Goal: Task Accomplishment & Management: Use online tool/utility

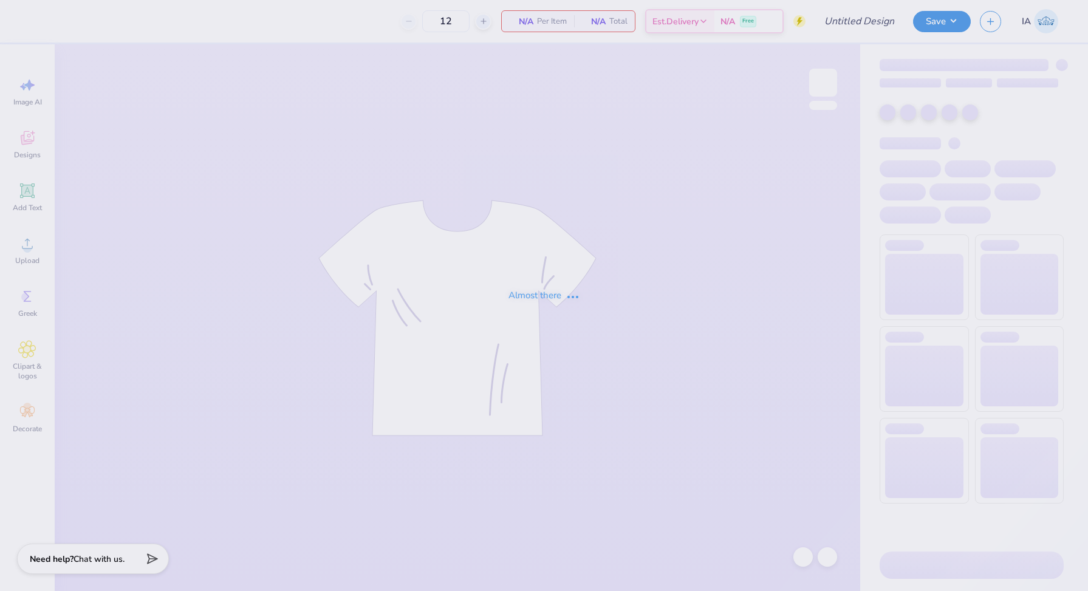
type input "NSMH Fall Merch"
type input "24"
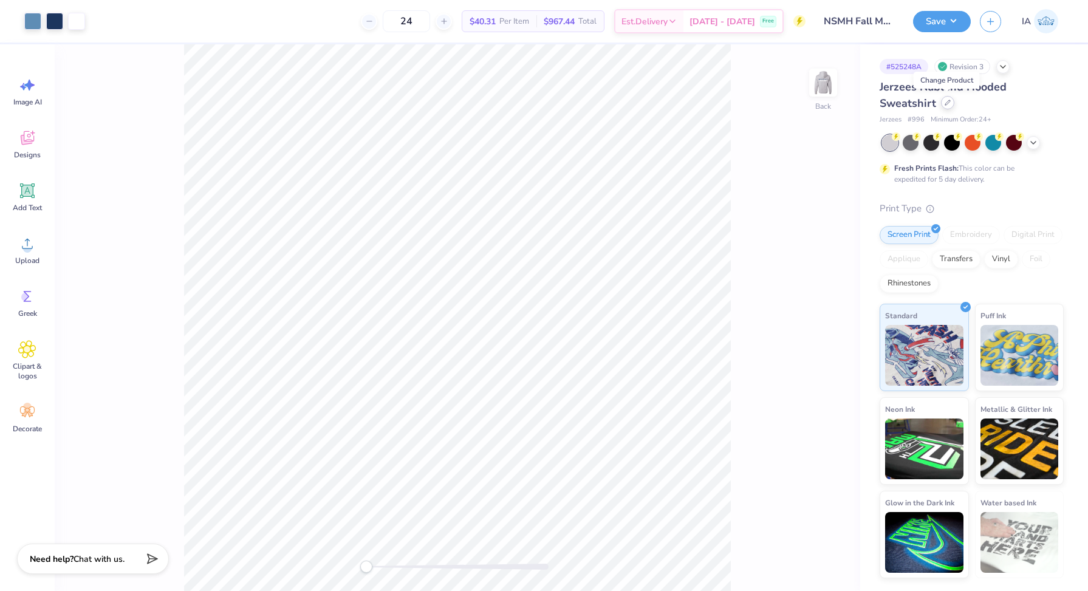
click at [948, 101] on icon at bounding box center [947, 103] width 6 height 6
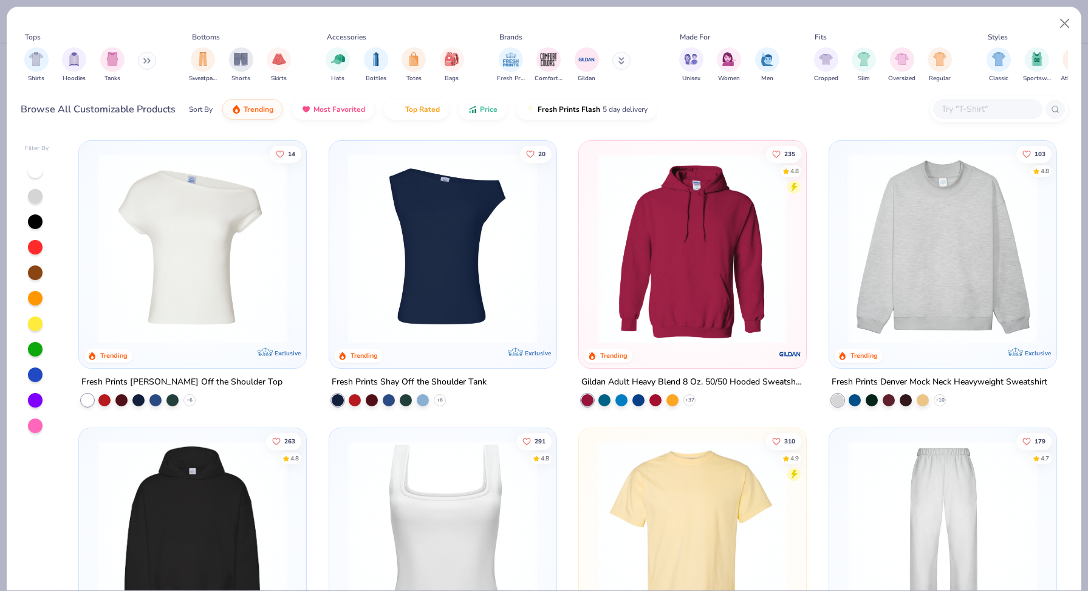
click at [957, 103] on input "text" at bounding box center [987, 109] width 94 height 14
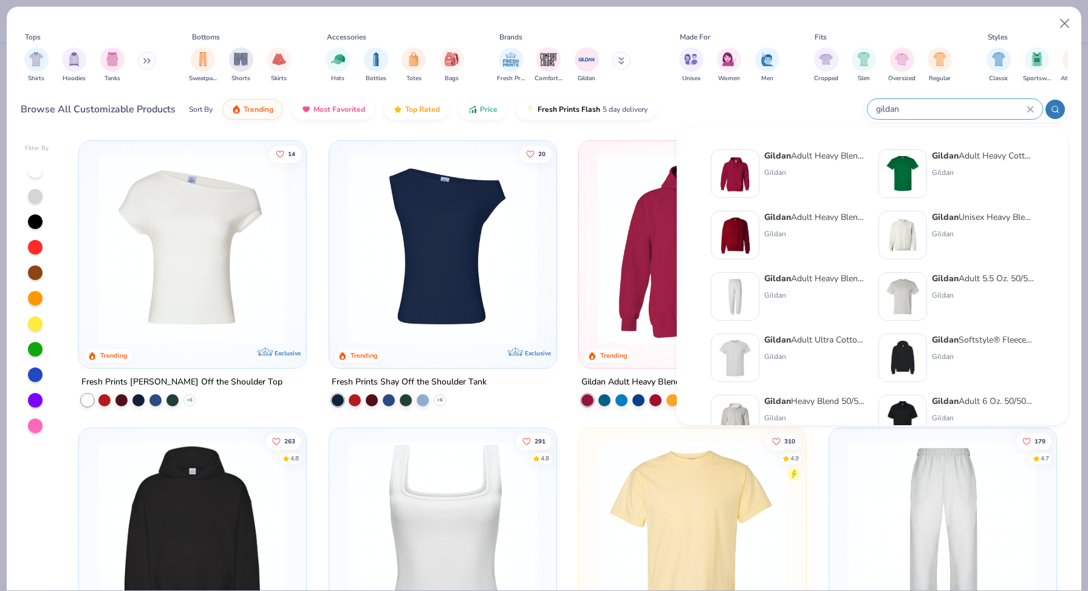
type input "gildan"
click at [756, 176] on div at bounding box center [735, 173] width 49 height 49
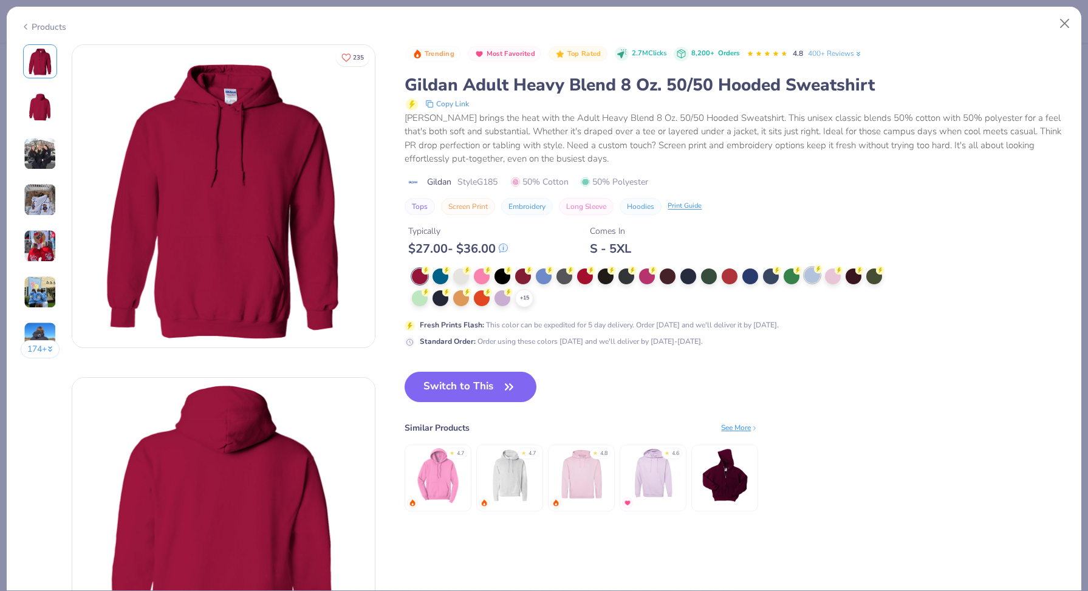
click at [807, 279] on div at bounding box center [812, 275] width 16 height 16
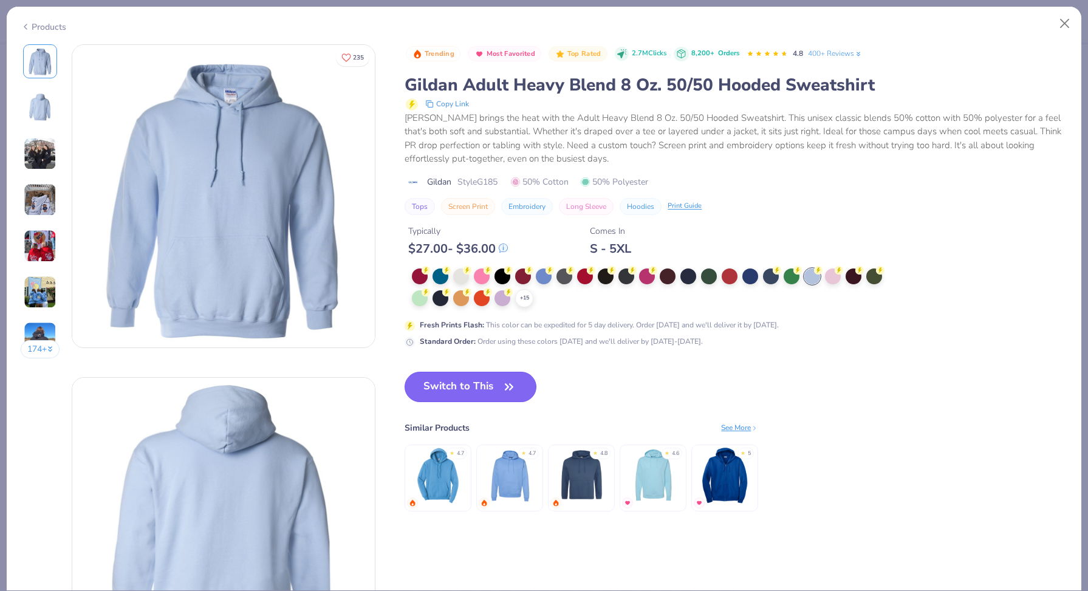
click at [456, 387] on button "Switch to This" at bounding box center [471, 387] width 132 height 30
click at [487, 391] on button "Switch to This" at bounding box center [471, 387] width 132 height 30
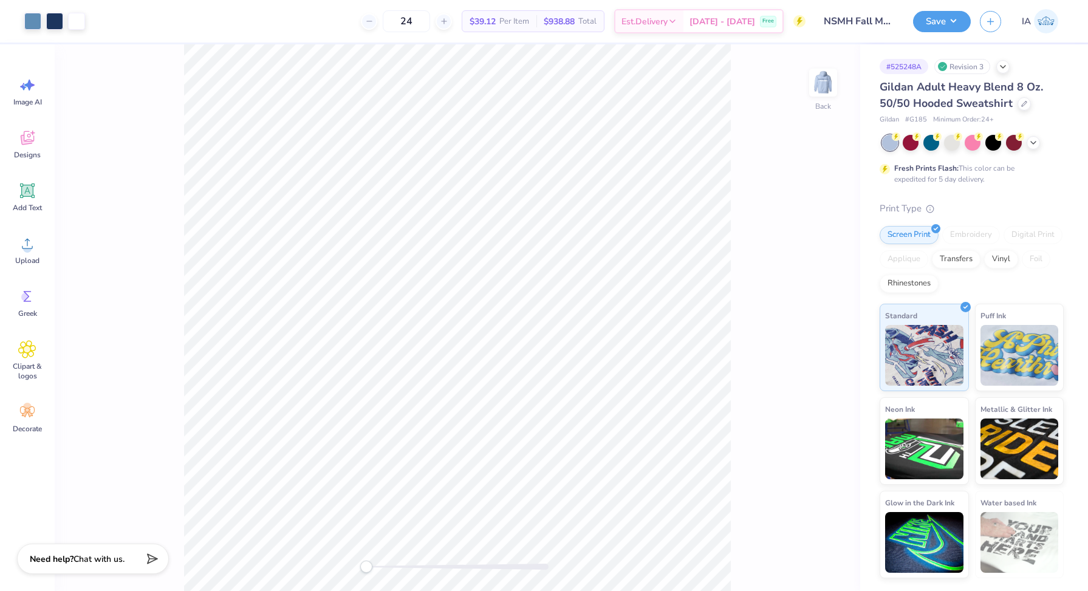
click at [839, 83] on div "Back" at bounding box center [457, 317] width 805 height 547
click at [824, 78] on img at bounding box center [823, 82] width 49 height 49
click at [1034, 143] on icon at bounding box center [1033, 142] width 10 height 10
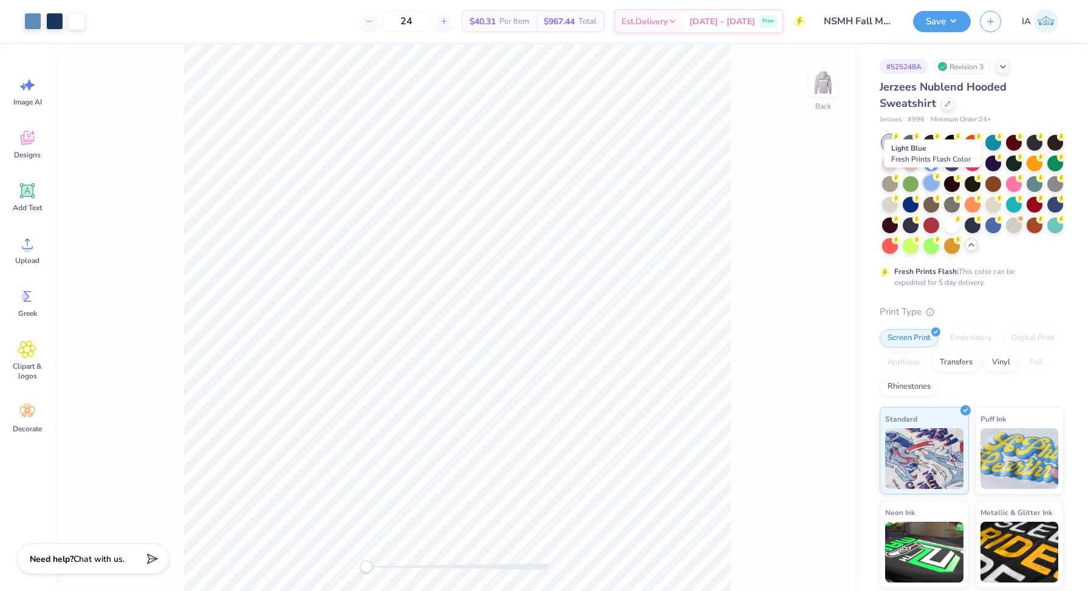
click at [937, 187] on div at bounding box center [931, 183] width 16 height 16
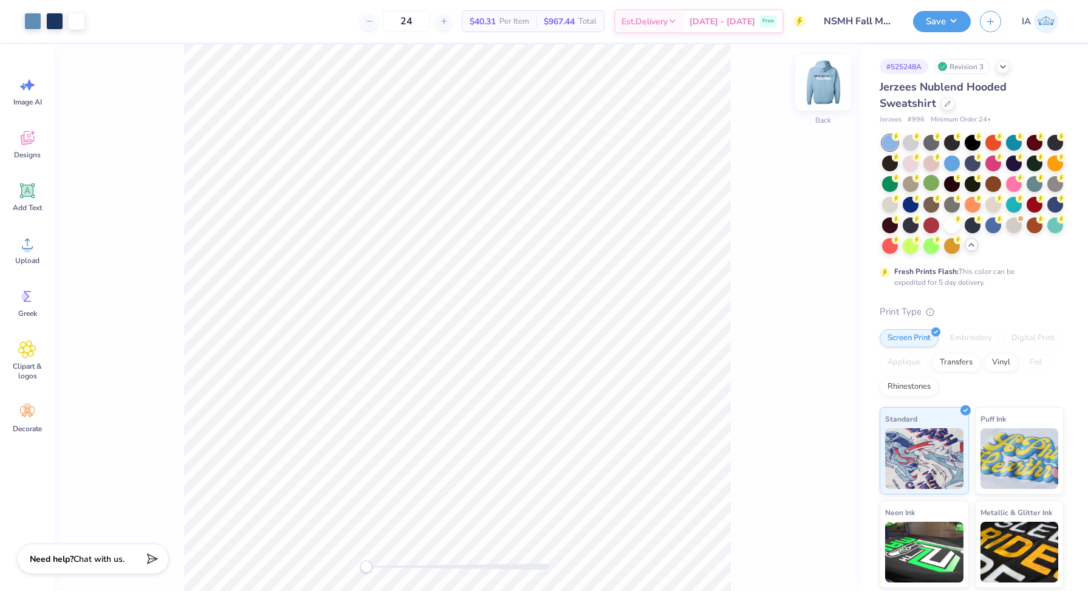
click at [838, 89] on img at bounding box center [823, 82] width 49 height 49
click at [820, 85] on img at bounding box center [823, 82] width 49 height 49
click at [935, 24] on button "Save" at bounding box center [942, 19] width 58 height 21
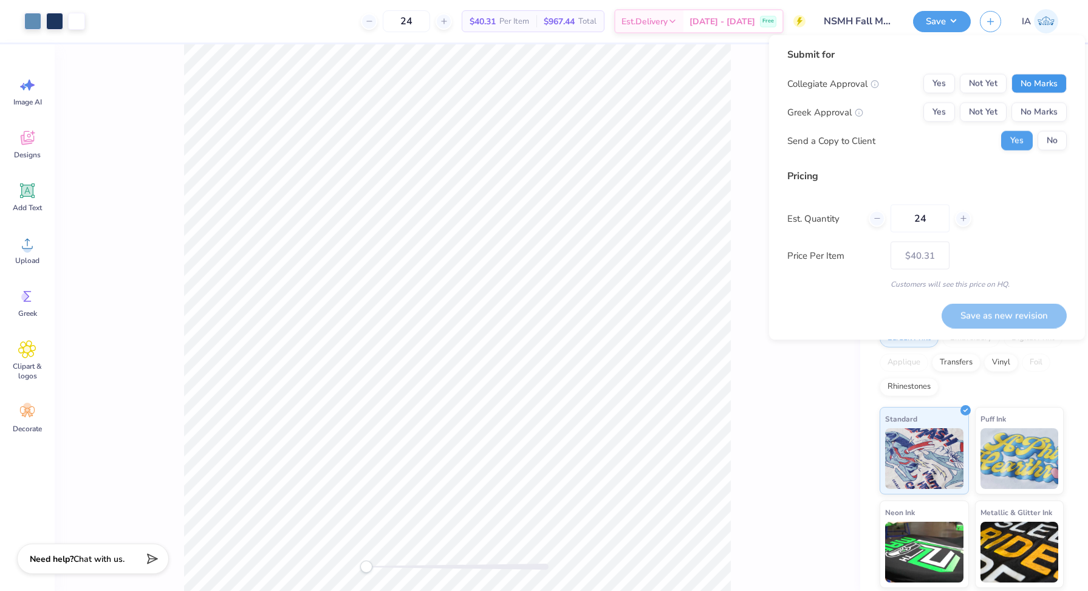
click at [1037, 81] on button "No Marks" at bounding box center [1038, 83] width 55 height 19
click at [937, 81] on button "Yes" at bounding box center [939, 83] width 32 height 19
click at [1037, 116] on button "No Marks" at bounding box center [1038, 112] width 55 height 19
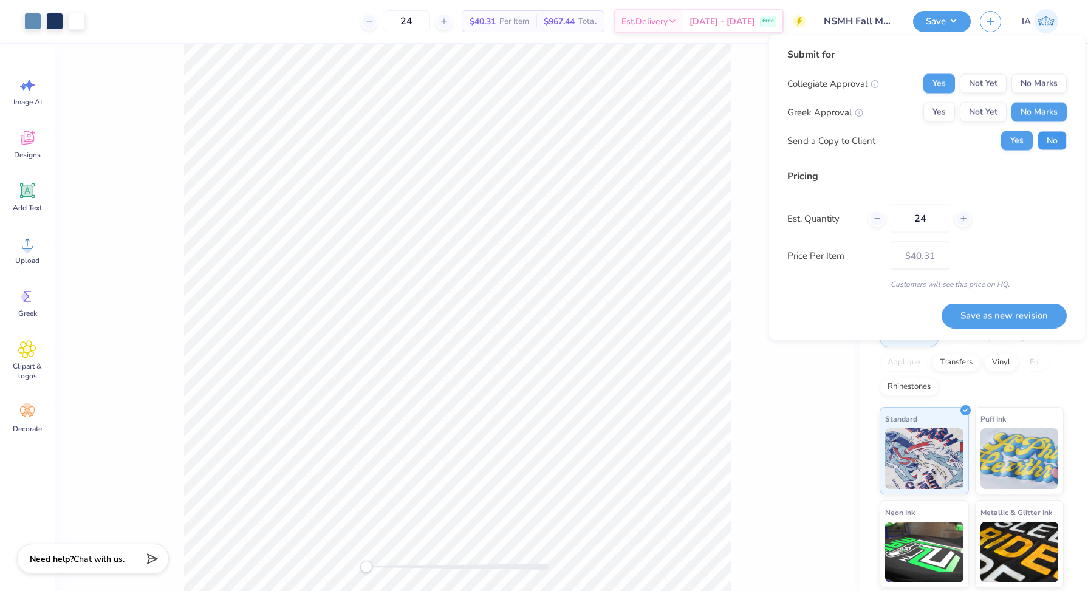
click at [1048, 135] on button "No" at bounding box center [1051, 140] width 29 height 19
click at [989, 306] on button "Save as new revision" at bounding box center [1003, 315] width 125 height 25
type input "$40.31"
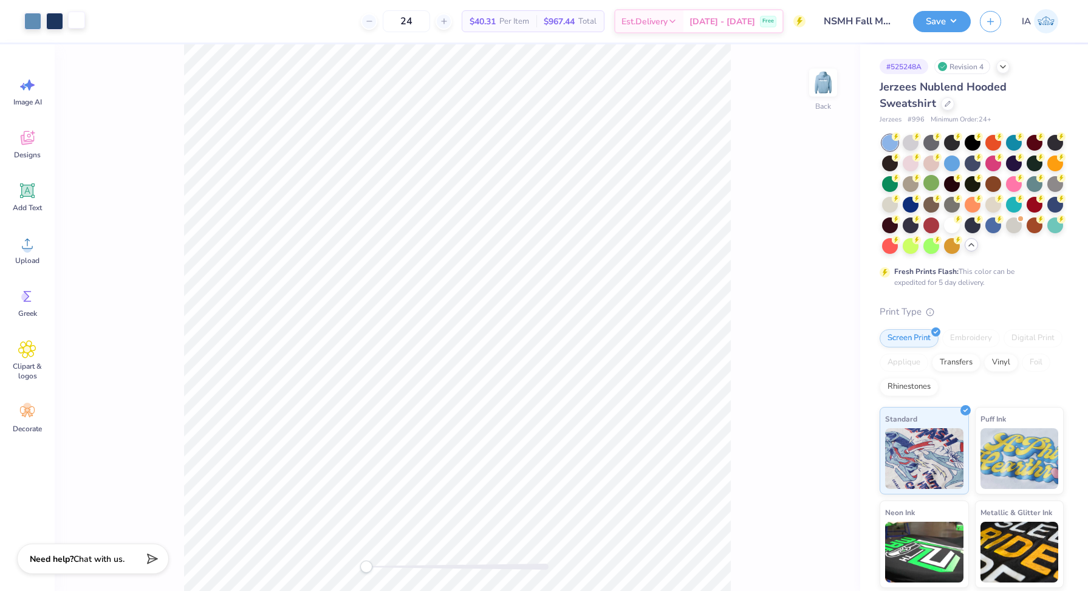
click at [83, 23] on div at bounding box center [76, 20] width 17 height 17
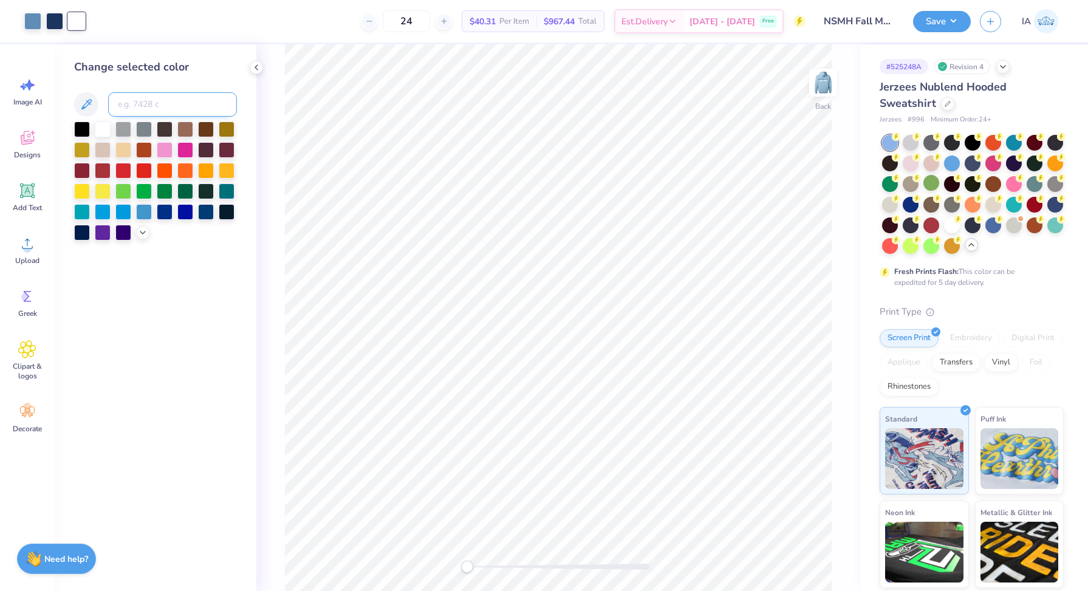
click at [165, 103] on input at bounding box center [172, 104] width 129 height 24
type input "7454"
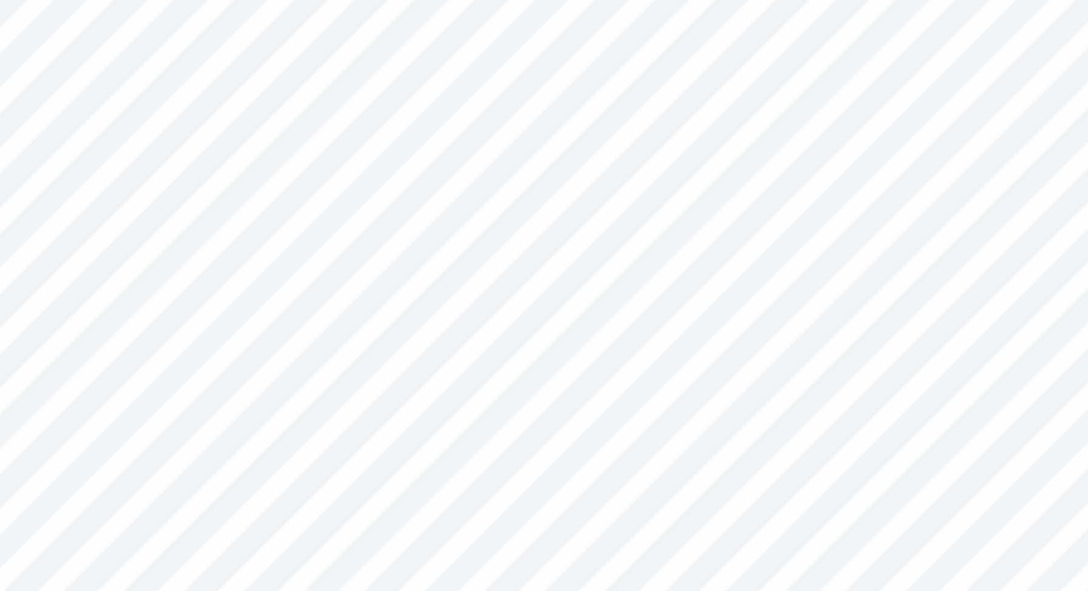
type input "1.25"
type input "2.75"
type input "3.55"
type input "1.48"
type input "3.24"
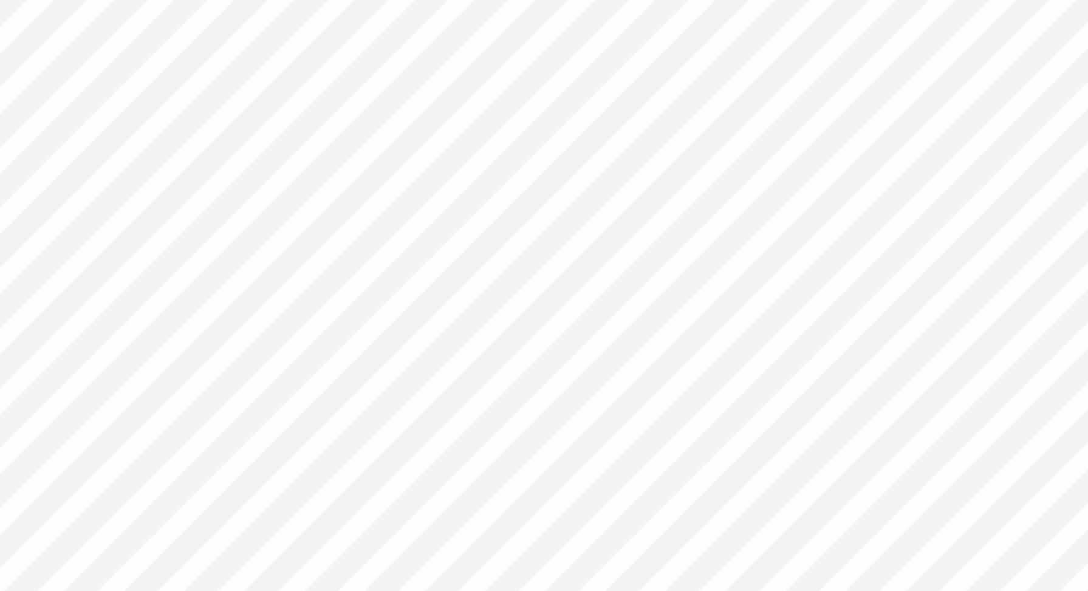
type input "3.06"
type input "0.72"
type input "0.29"
type input "6.01"
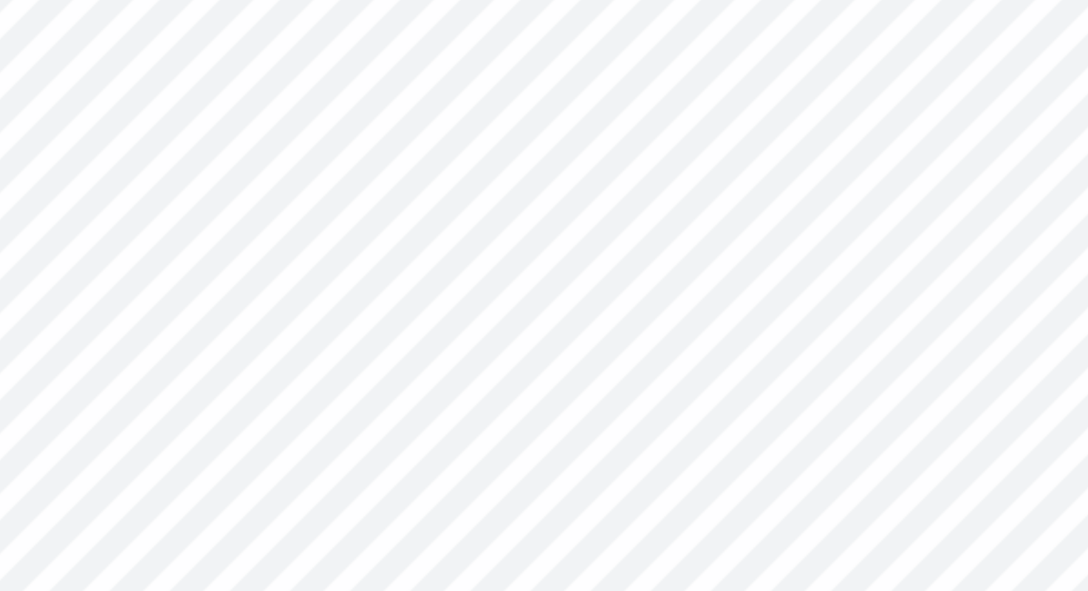
type input "0.71"
type input "0.26"
type input "3.81"
type input "0.65"
type input "0.24"
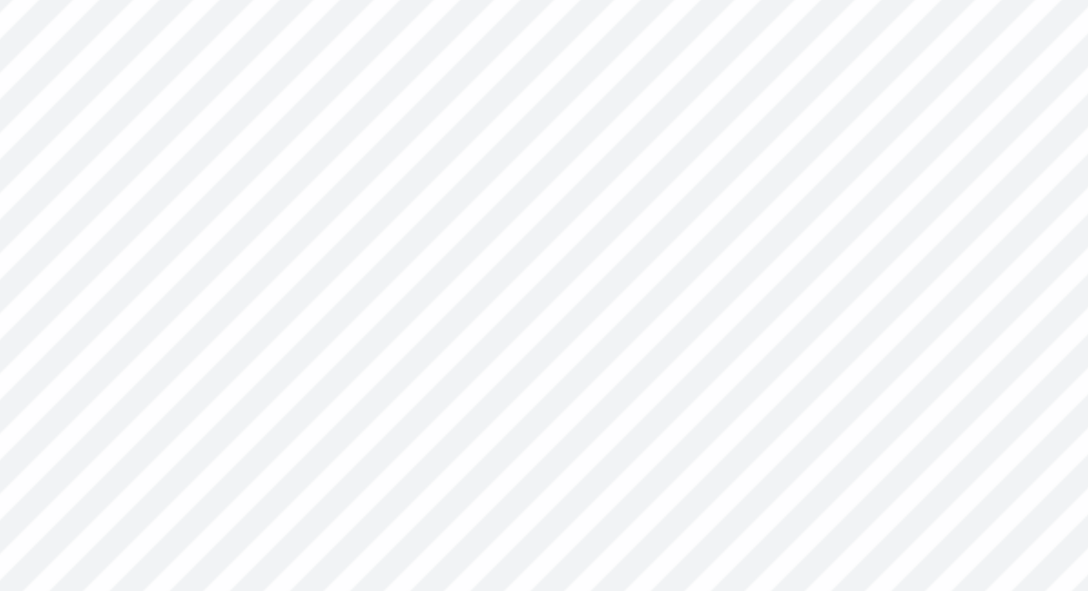
type input "3.83"
type input "0.55"
type input "0.20"
type input "0.98"
type input "0.36"
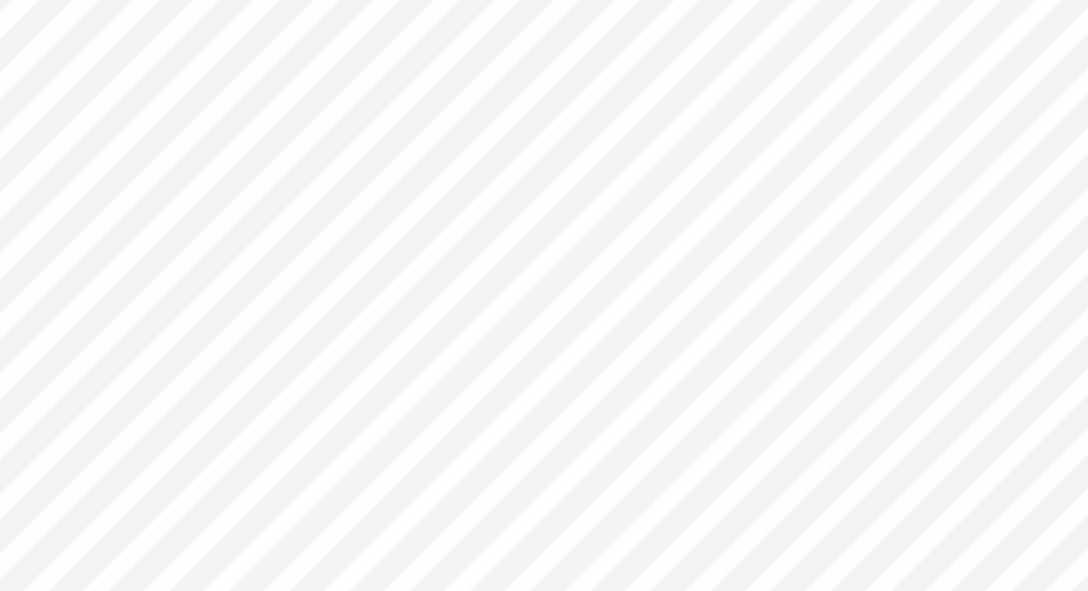
type input "3.82"
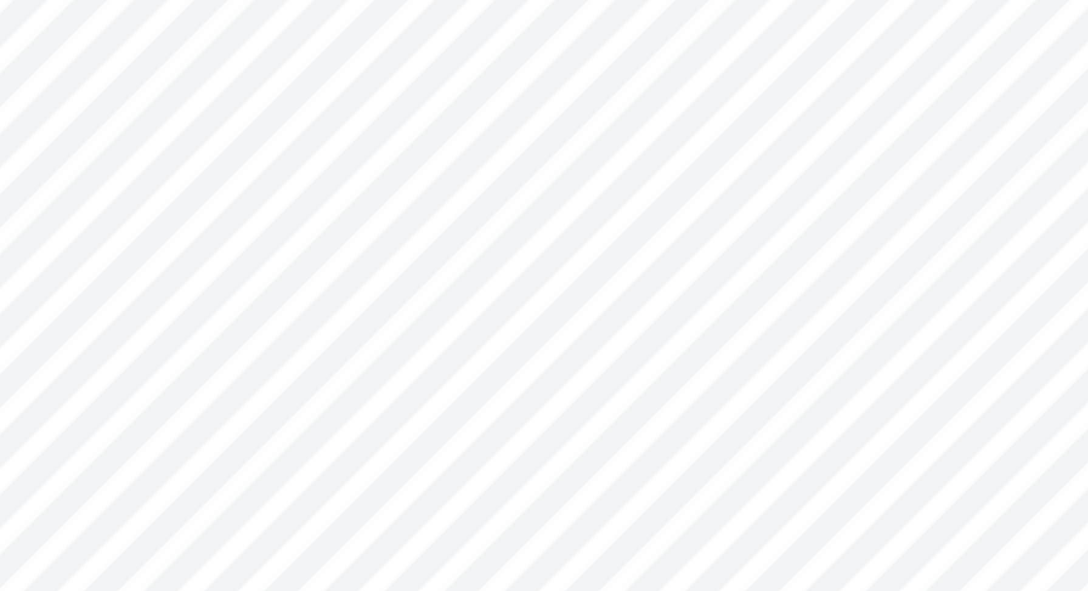
type input "1.74"
type input "3.81"
type input "2.86"
type input "0.65"
type input "0.24"
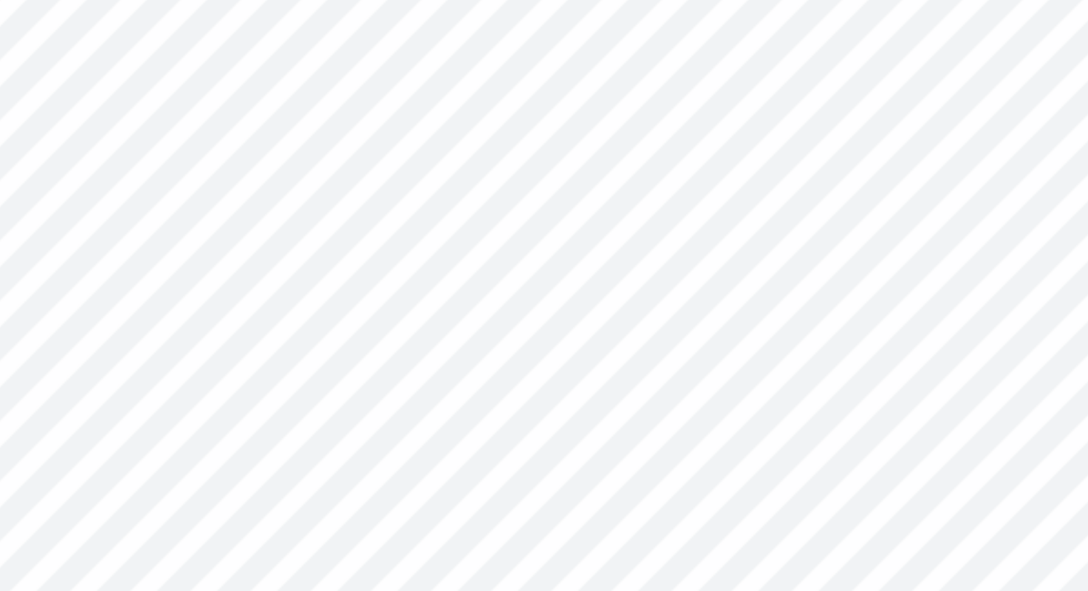
type input "3.83"
type input "0.61"
type input "0.22"
type input "3.48"
type input "0.46"
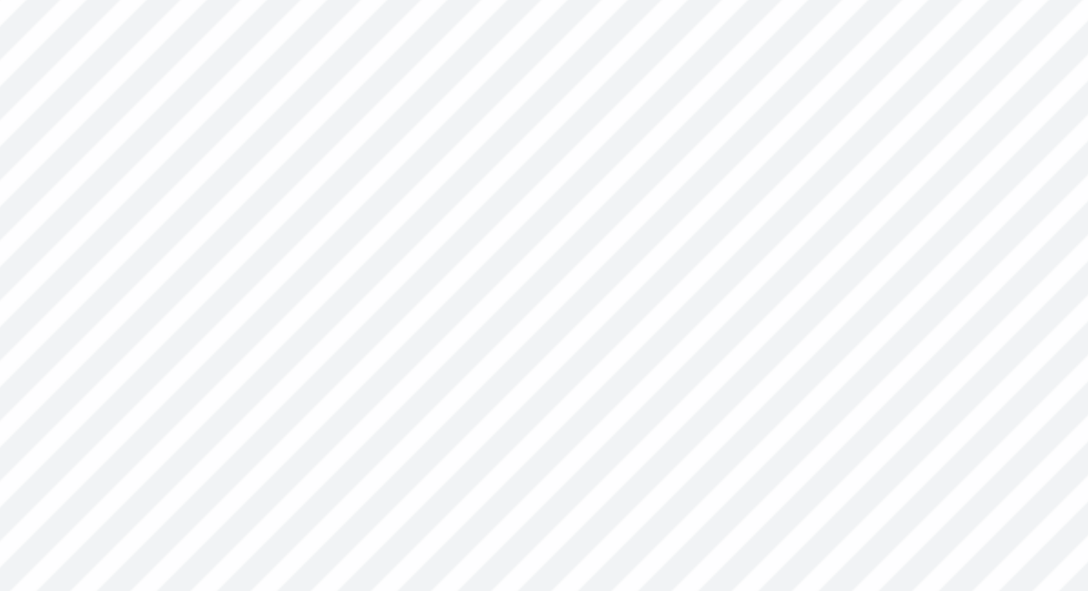
type input "0.17"
type input "3.53"
type input "0.72"
type input "0.29"
type input "6.25"
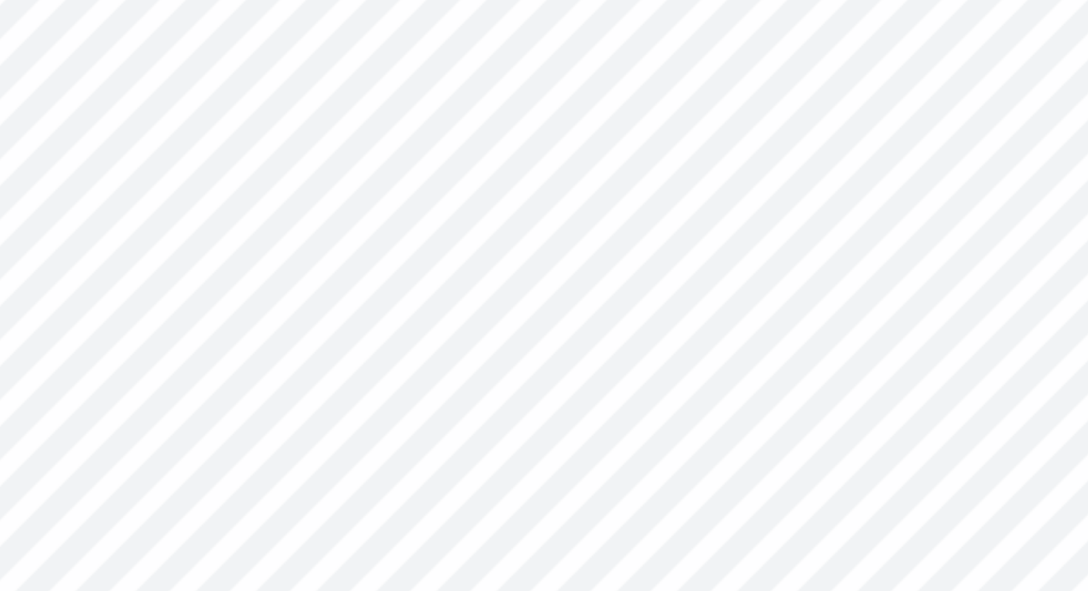
type input "0.46"
type input "0.17"
type input "3.49"
type input "3.80"
type input "1.31"
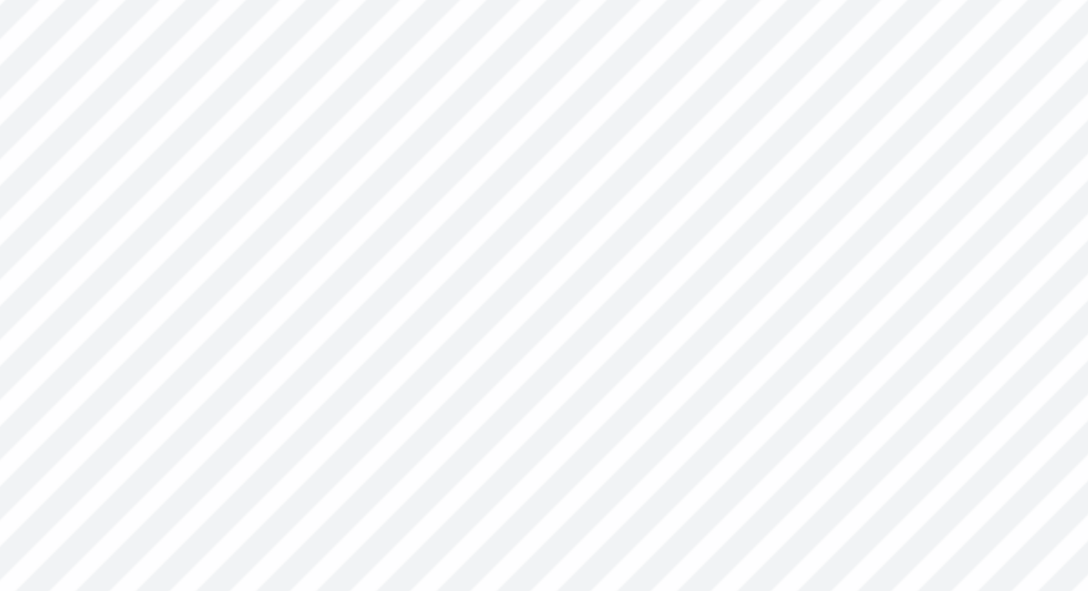
type input "4.41"
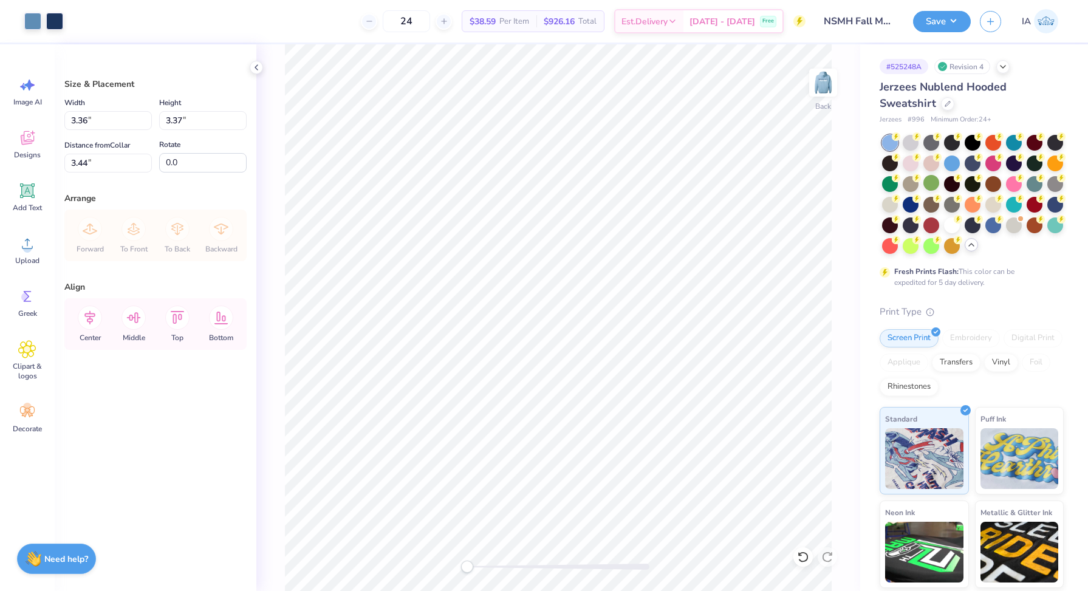
type input "3.36"
type input "3.37"
type input "3.00"
type input "3.53"
type input "3.55"
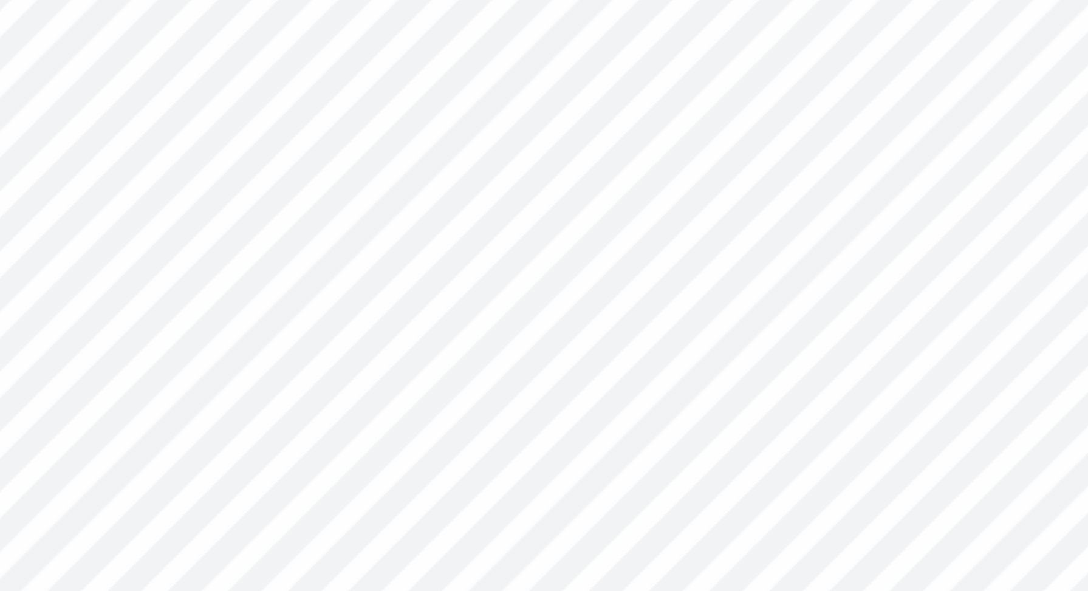
type input "0.69"
type input "0.26"
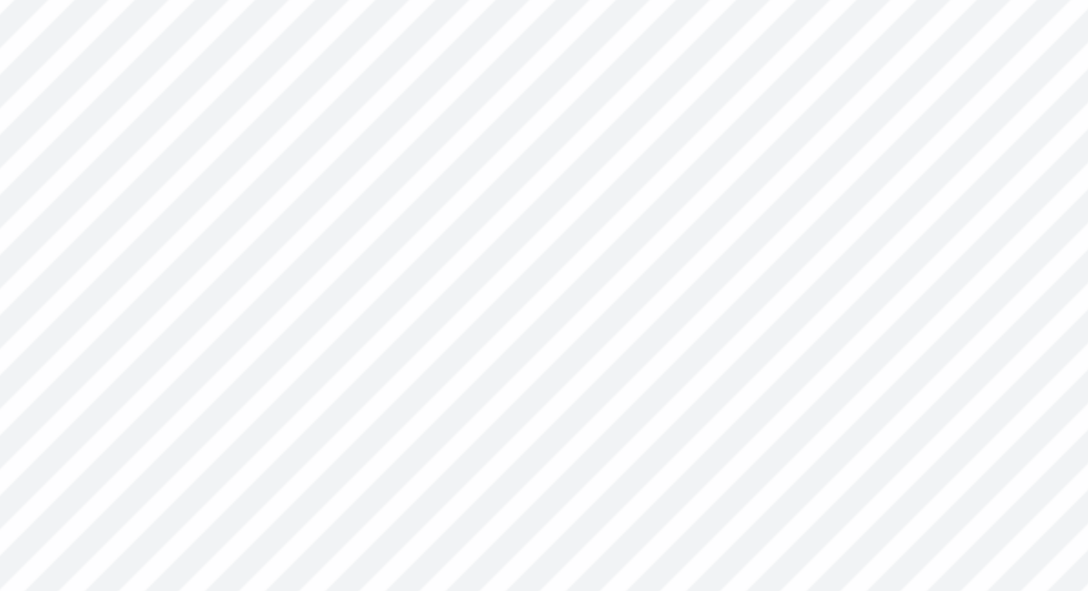
type input "0.67"
type input "0.27"
type input "6.15"
type input "0.88"
type input "0.36"
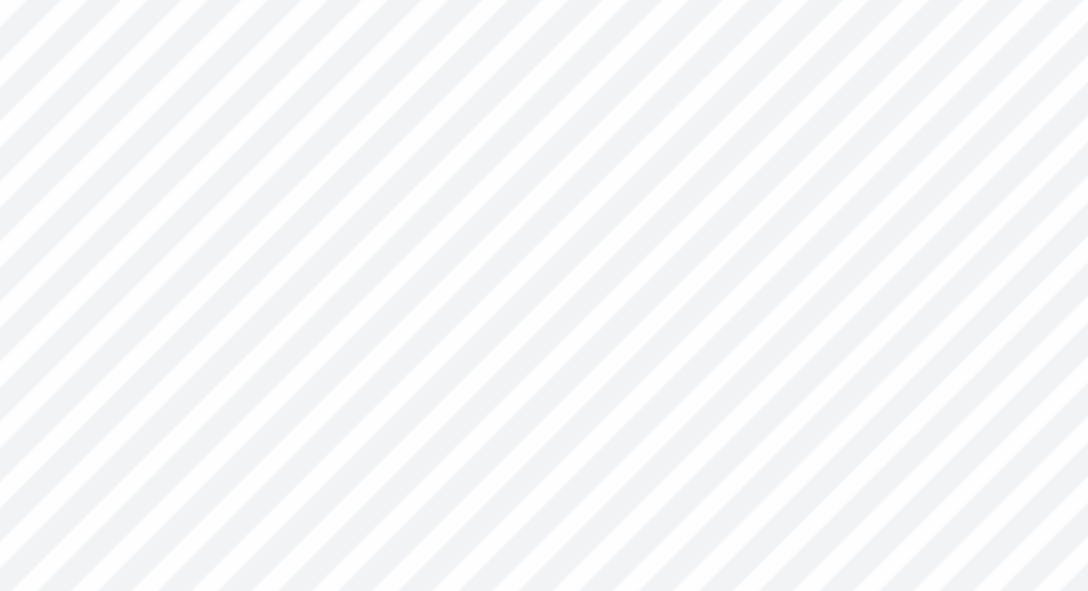
type input "6.09"
type input "0.98"
type input "0.40"
type input "6.05"
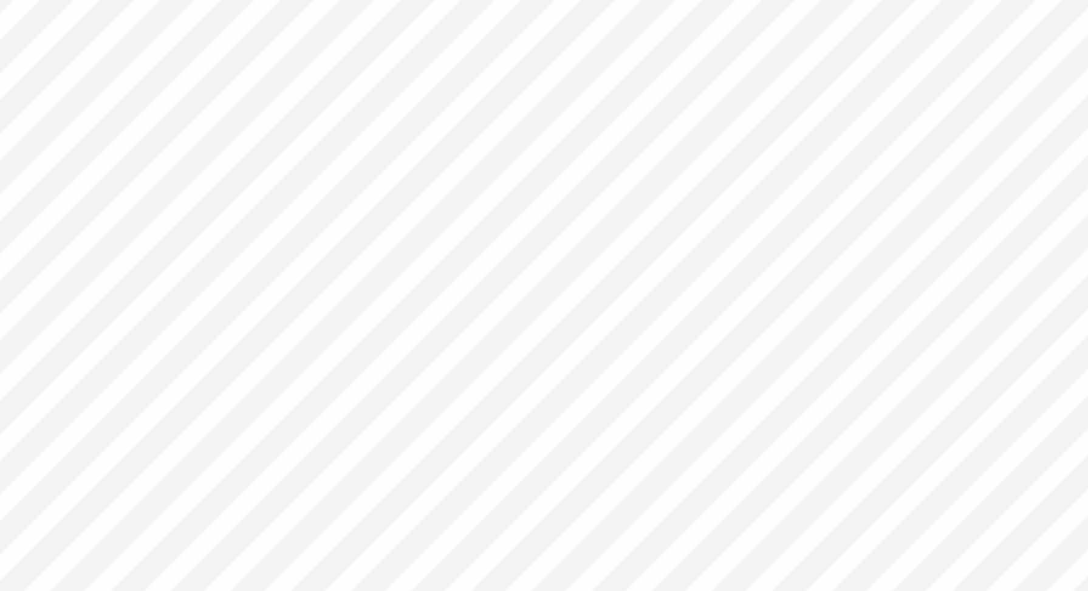
type input "0.69"
type input "0.26"
type input "3.44"
type input "2.60"
type input "0.97"
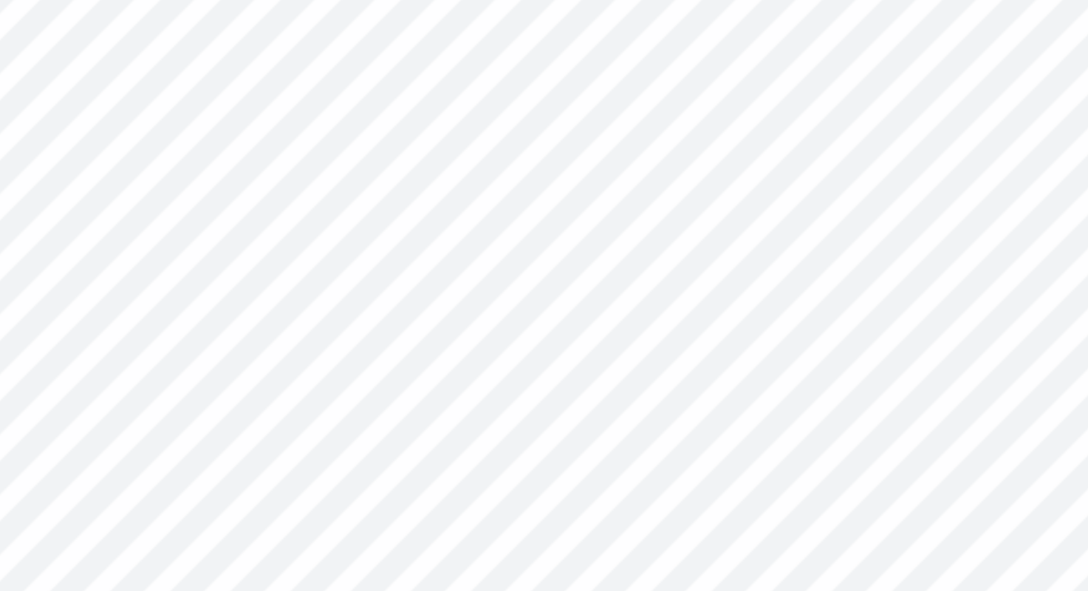
type textarea "EST"
type input "0.63"
type input "0.27"
type input "0.48"
type input "0.21"
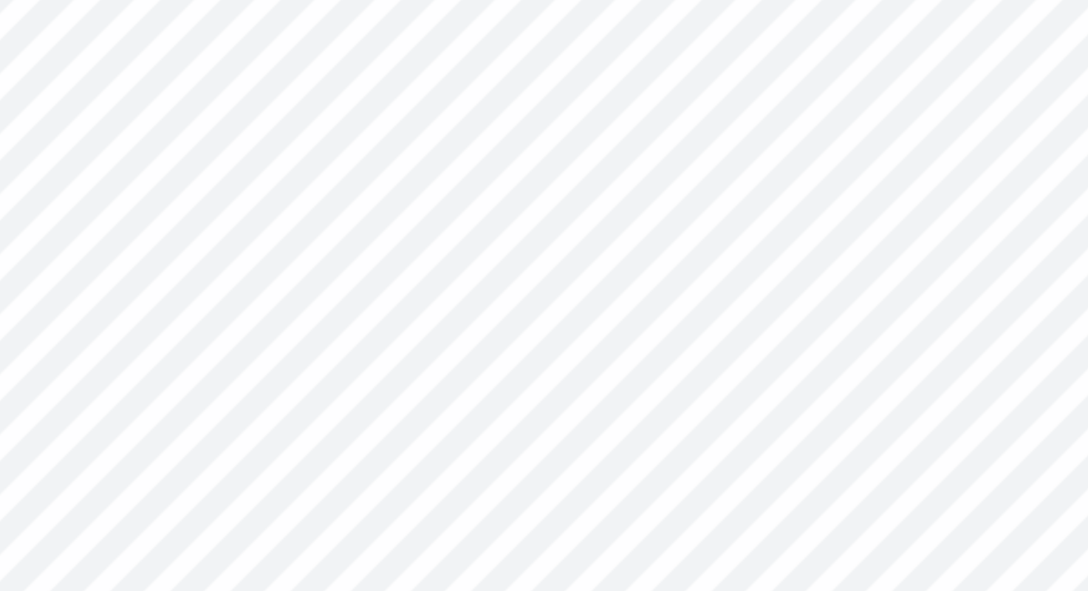
type input "3.43"
type input "0.46"
type input "0.20"
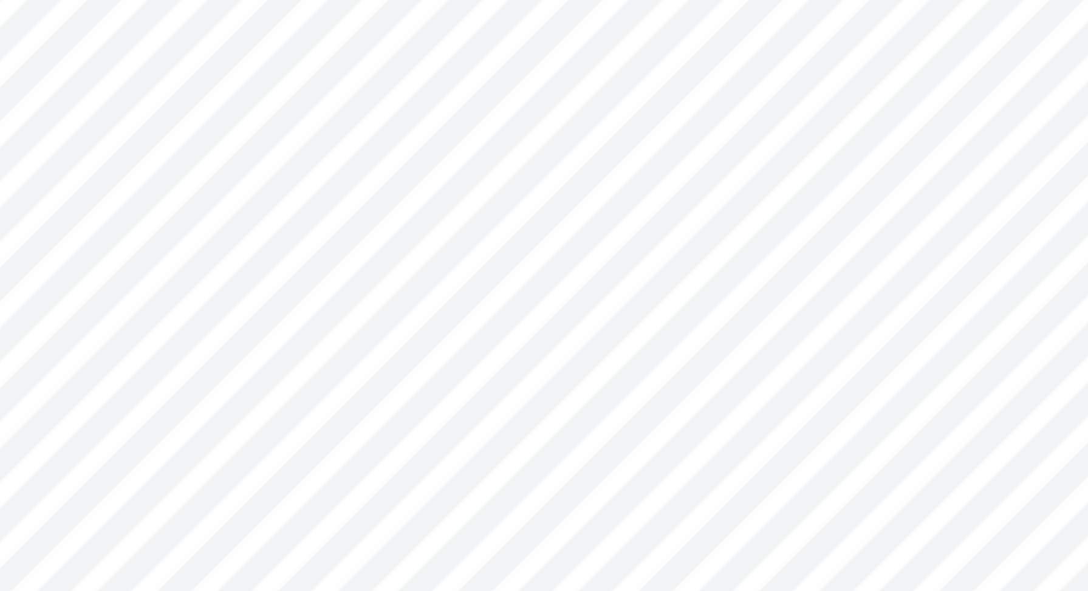
type input "3.51"
type input "0.48"
type input "3.50"
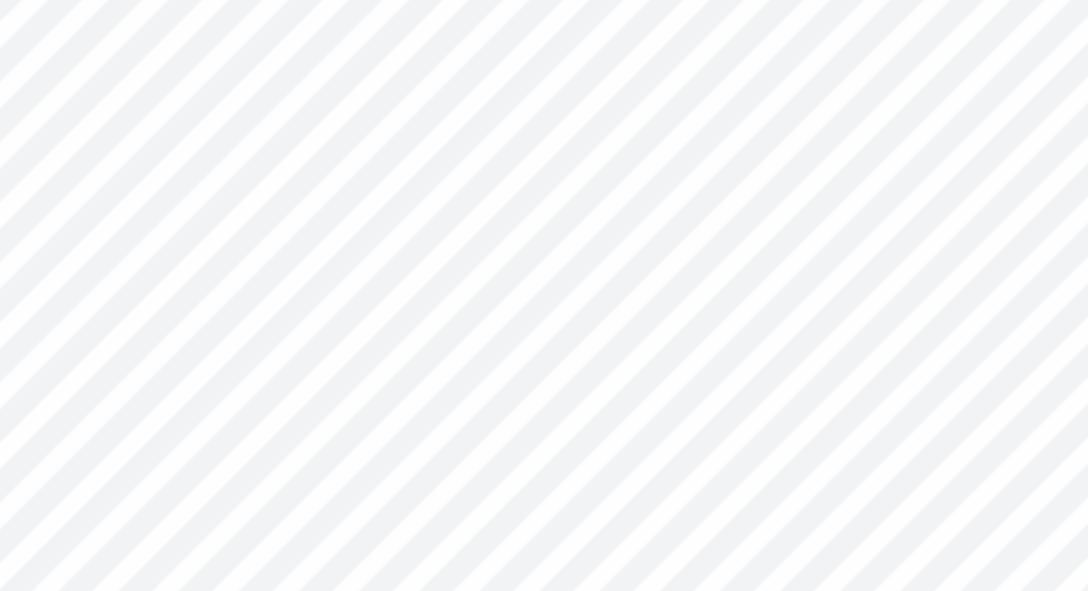
type input "0.51"
type input "0.22"
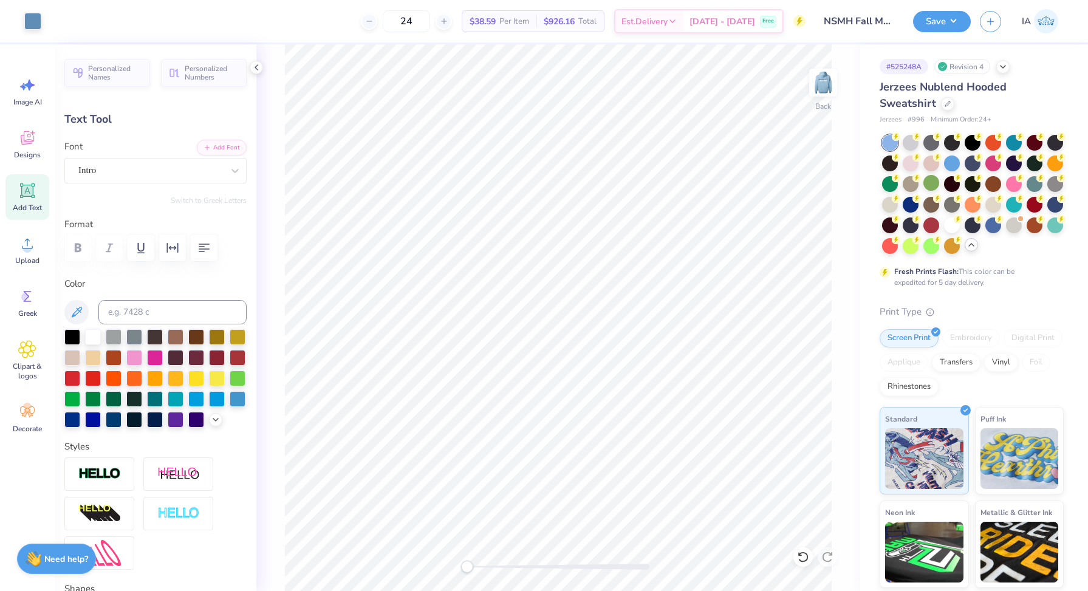
type input "3.53"
type input "1.22"
type input "4.26"
click at [818, 84] on img at bounding box center [823, 82] width 49 height 49
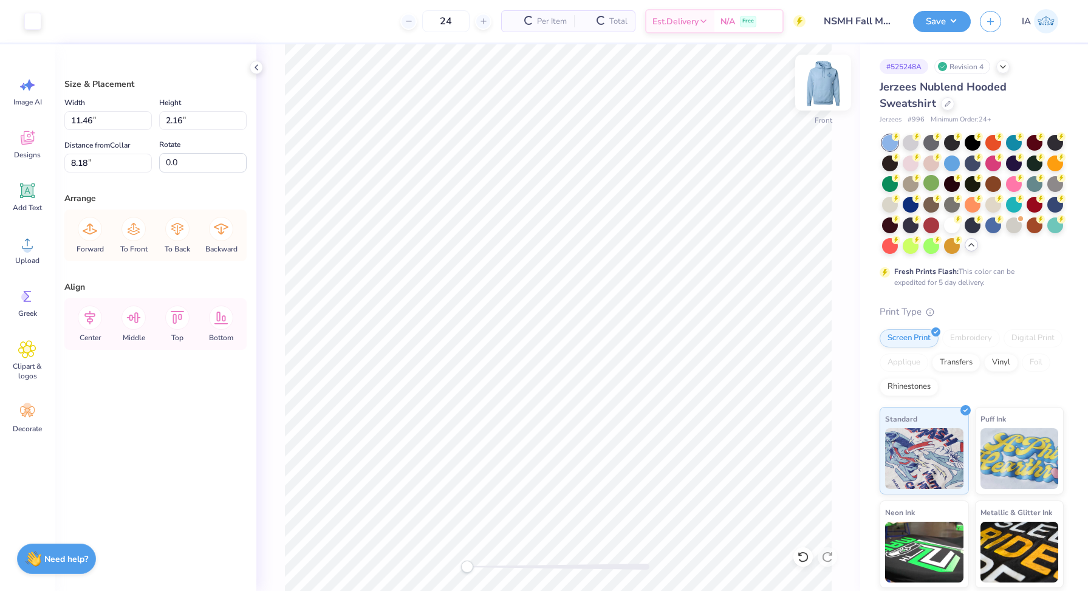
type input "11.46"
type input "2.16"
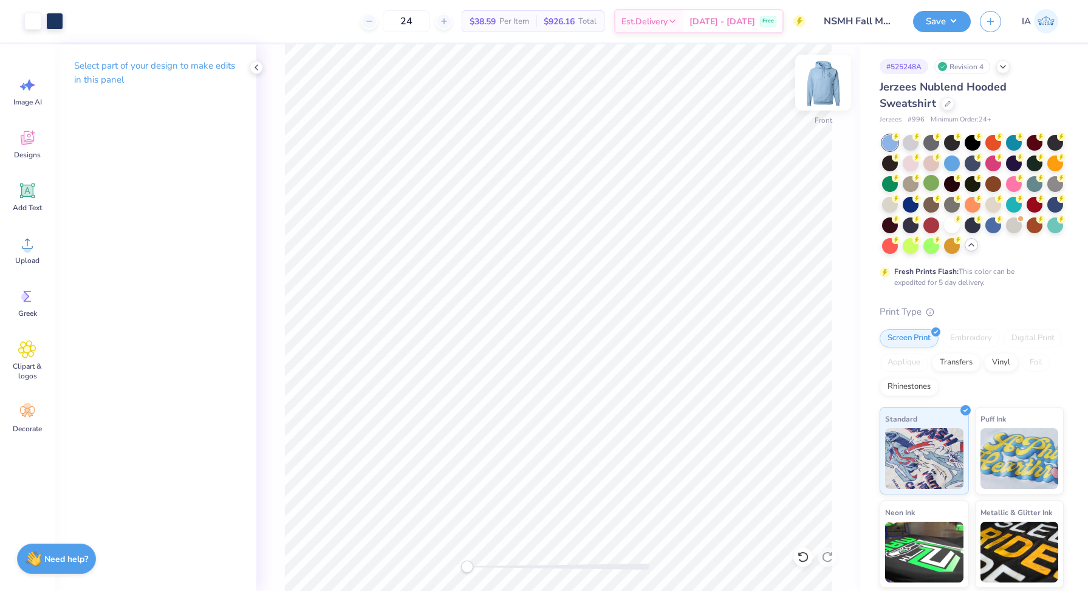
click at [818, 91] on img at bounding box center [823, 82] width 49 height 49
click at [949, 15] on button "Save" at bounding box center [942, 19] width 58 height 21
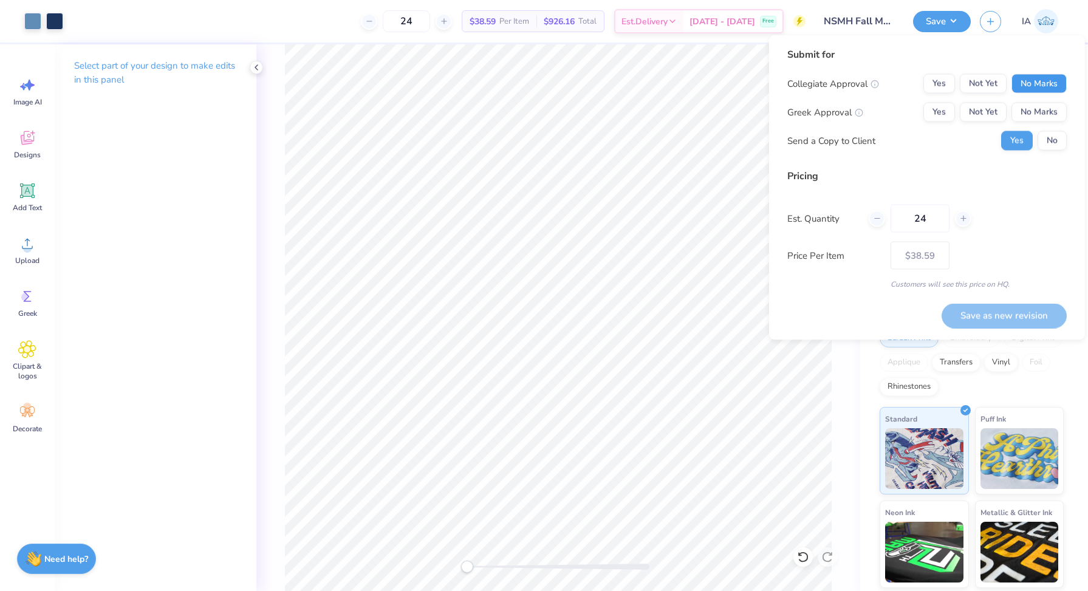
click at [1057, 86] on button "No Marks" at bounding box center [1038, 83] width 55 height 19
click at [989, 114] on button "Not Yet" at bounding box center [983, 112] width 47 height 19
click at [1047, 139] on button "No" at bounding box center [1051, 140] width 29 height 19
click at [1009, 315] on button "Save as new revision" at bounding box center [1003, 315] width 125 height 25
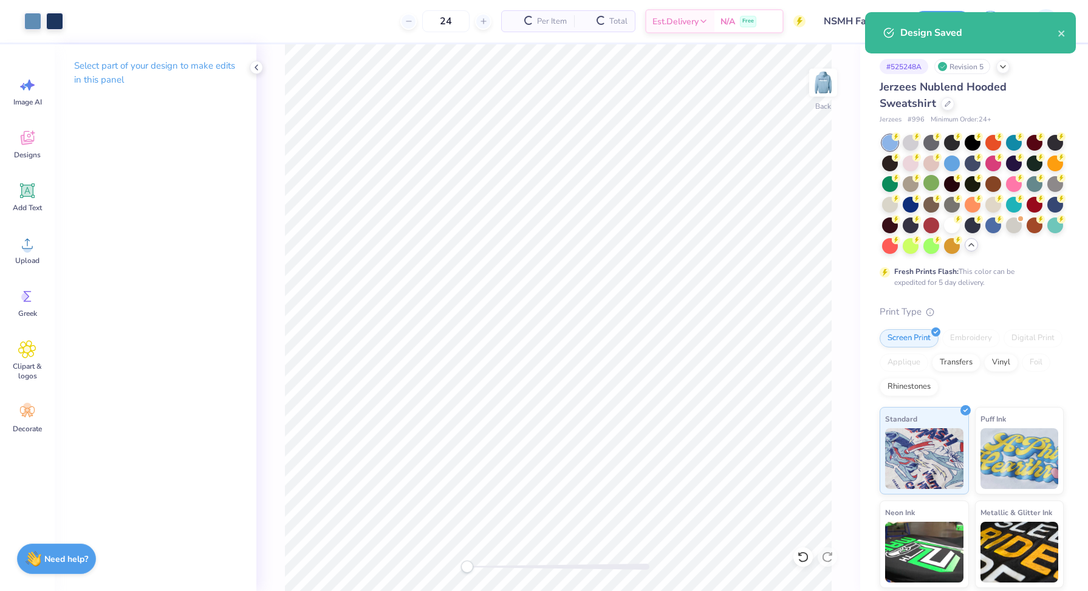
type input "$38.59"
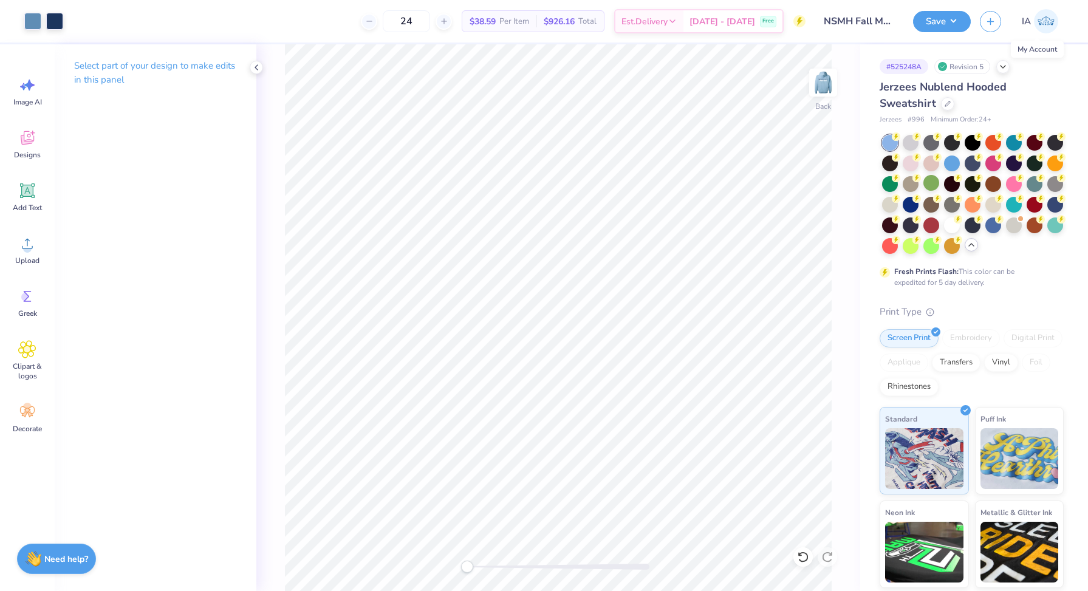
click at [1047, 23] on img at bounding box center [1046, 21] width 24 height 24
